Goal: Task Accomplishment & Management: Use online tool/utility

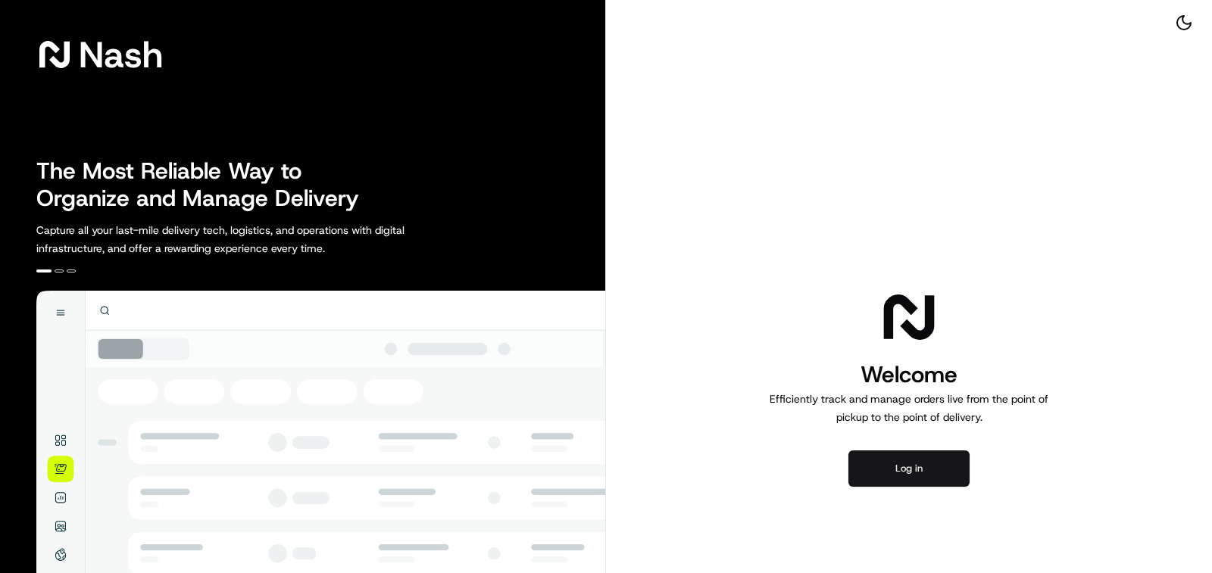
click at [885, 470] on button "Log in" at bounding box center [908, 469] width 121 height 36
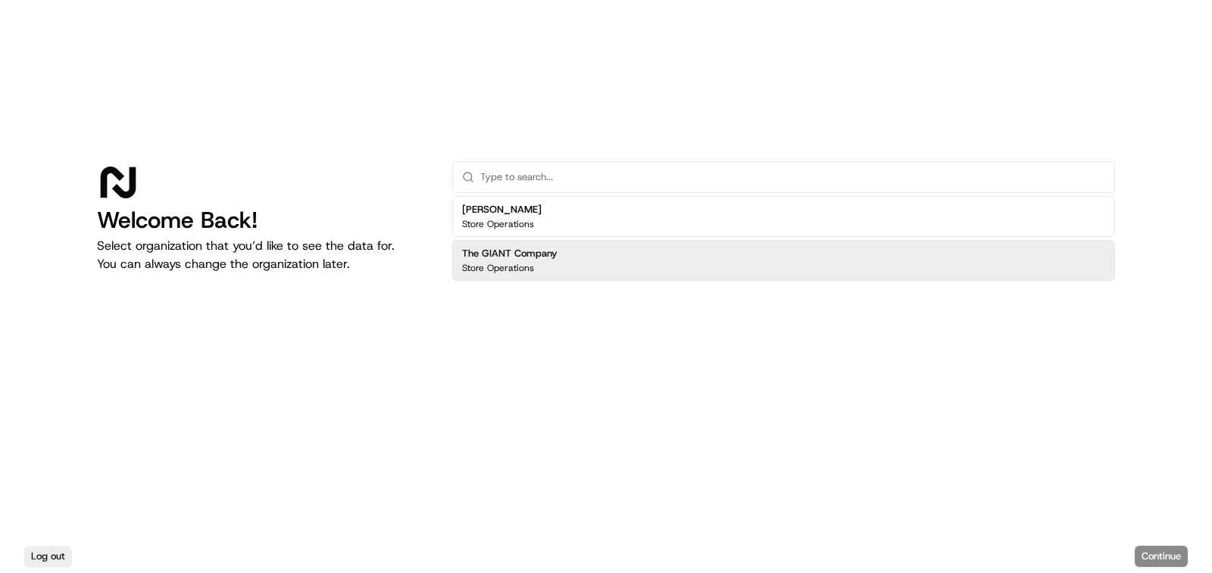
click at [524, 253] on h2 "The GIANT Company" at bounding box center [509, 254] width 95 height 14
click at [1141, 548] on button "Continue" at bounding box center [1161, 556] width 53 height 21
